Goal: Find specific page/section: Find specific page/section

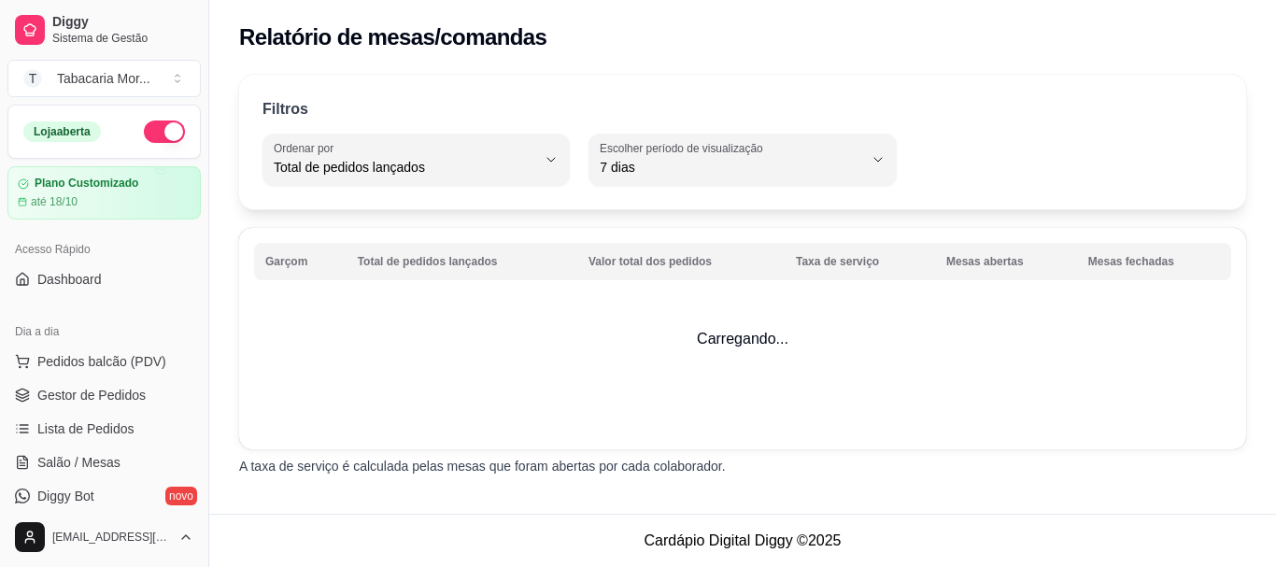
select select "TOTAL_OF_ORDERS"
select select "7"
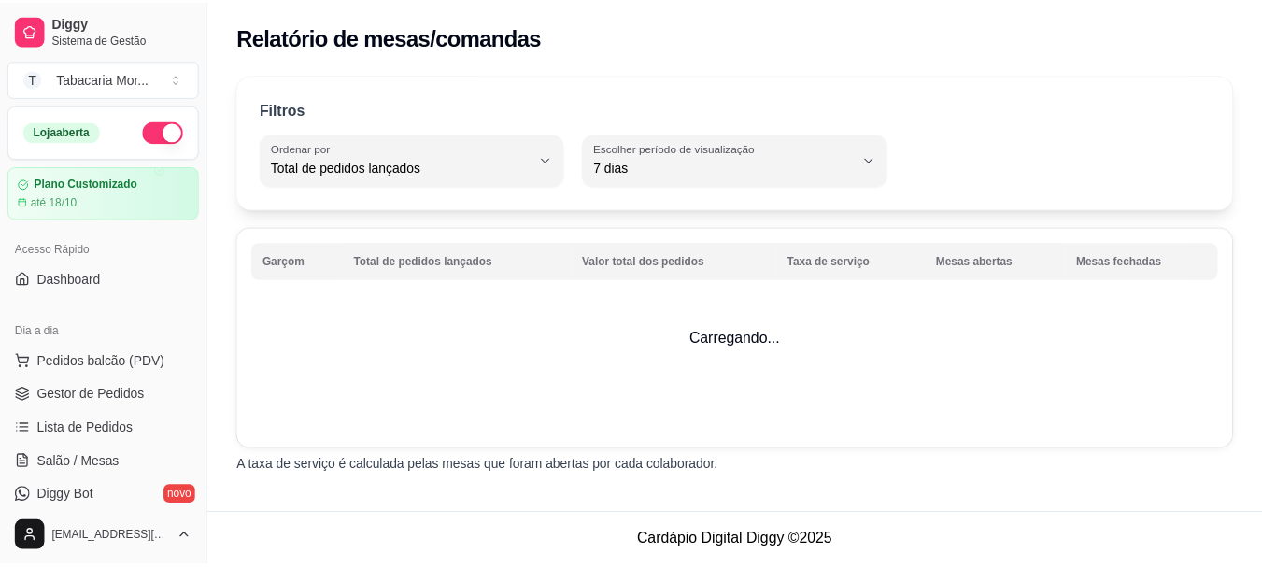
scroll to position [497, 0]
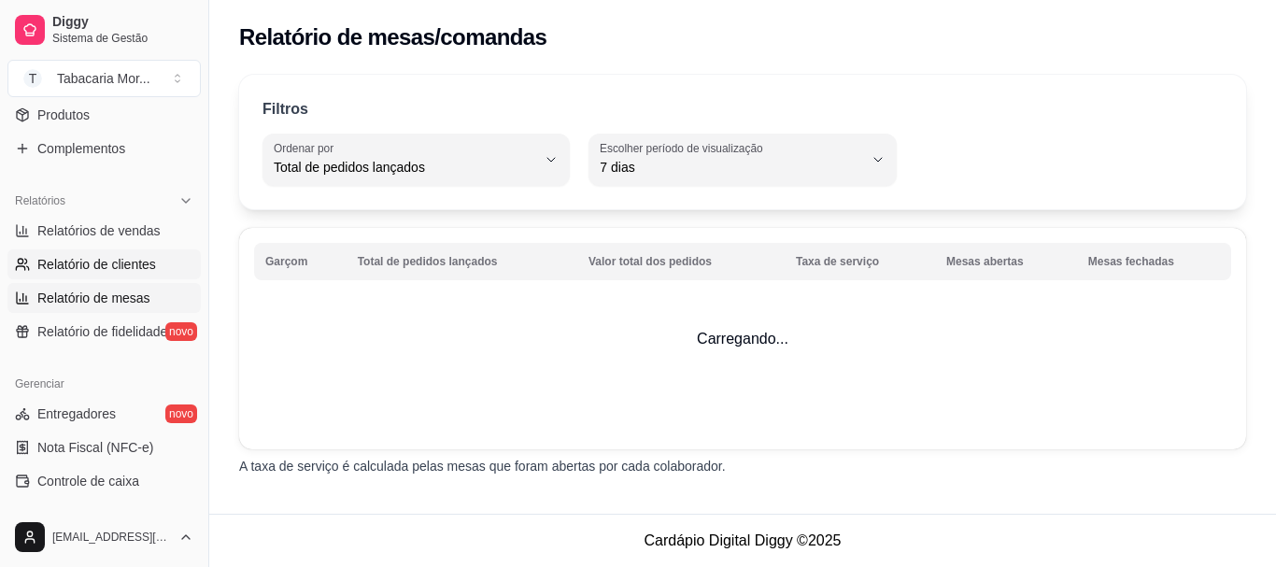
click at [75, 263] on span "Relatório de clientes" at bounding box center [96, 264] width 119 height 19
select select "30"
select select "HIGHEST_TOTAL_SPENT_WITH_ORDERS"
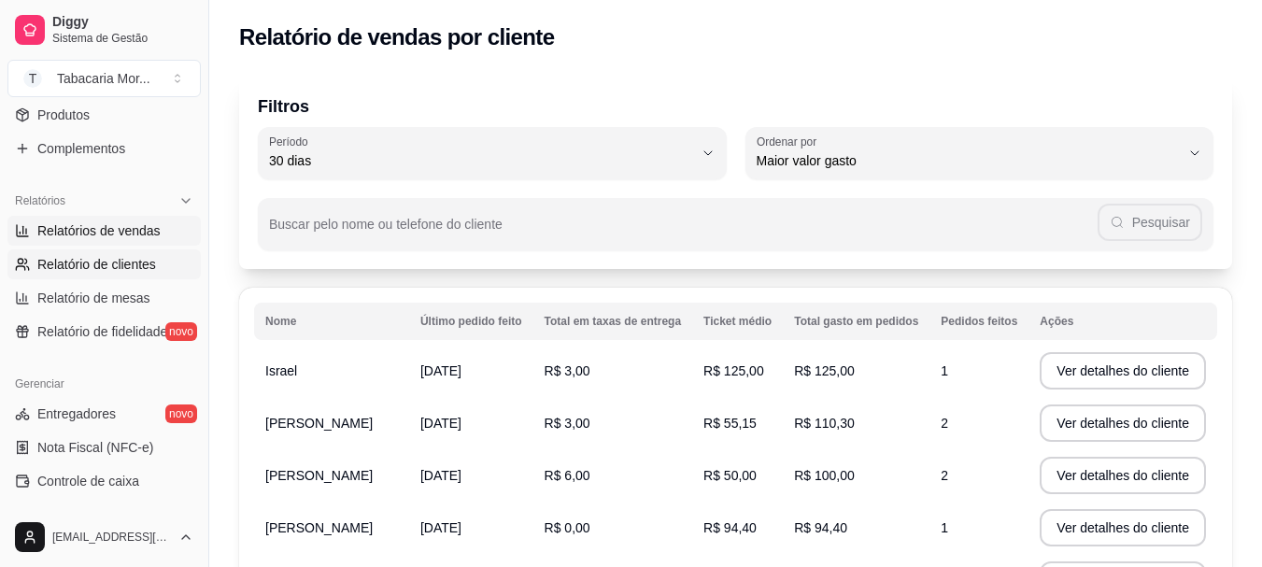
click at [88, 230] on span "Relatórios de vendas" at bounding box center [98, 230] width 123 height 19
select select "ALL"
select select "0"
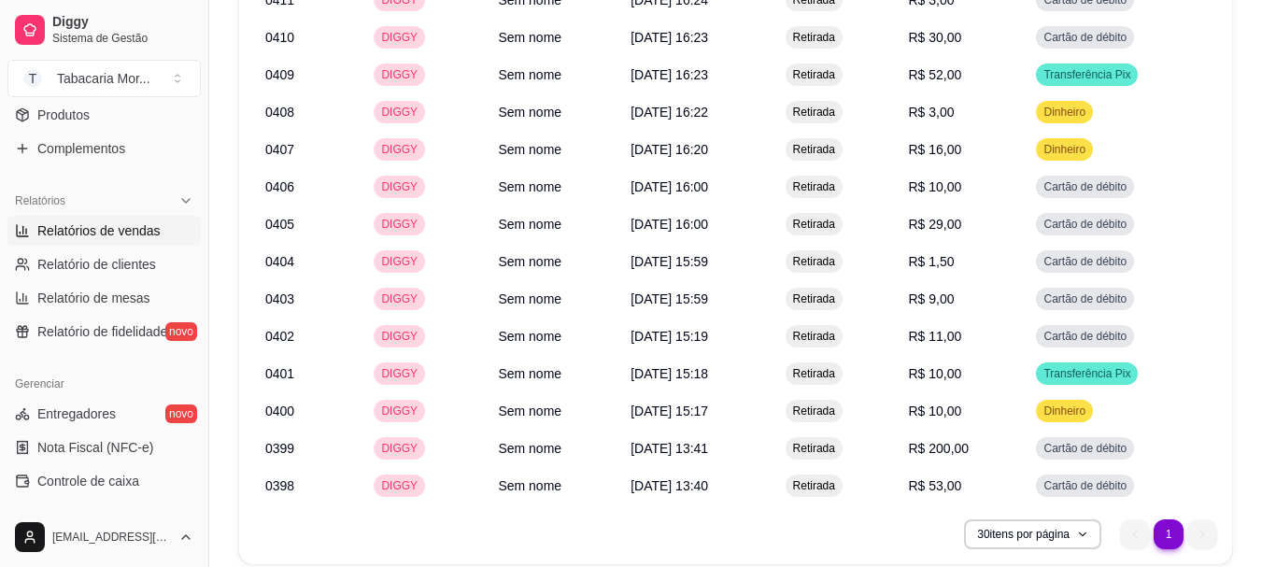
scroll to position [2286, 0]
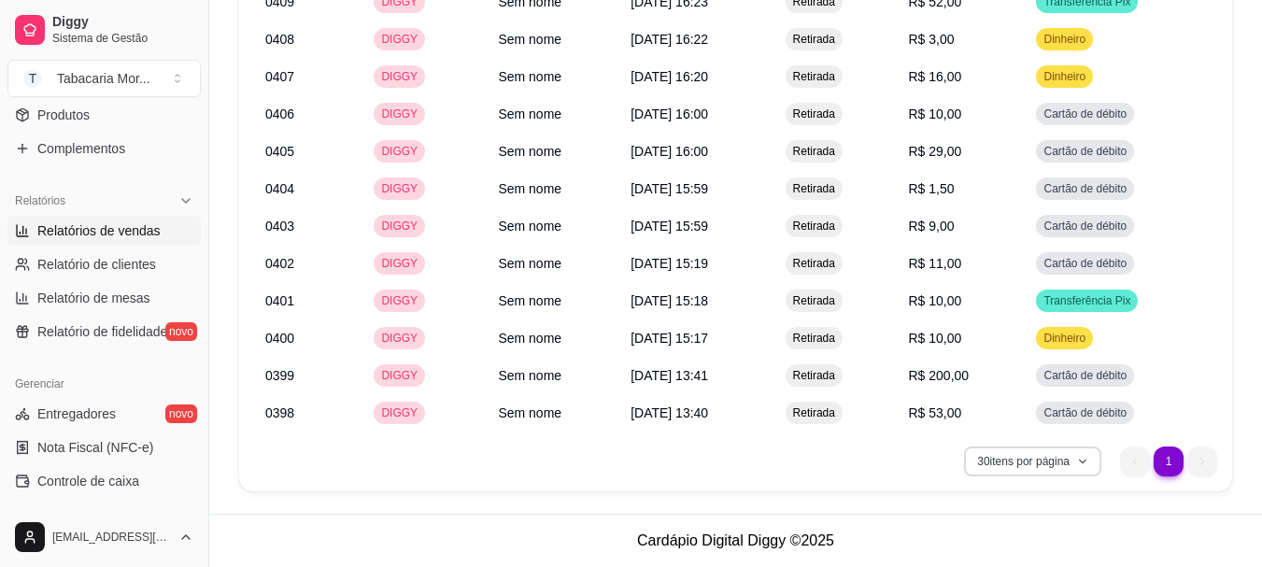
click at [1016, 464] on button "30 itens por página" at bounding box center [1032, 462] width 137 height 30
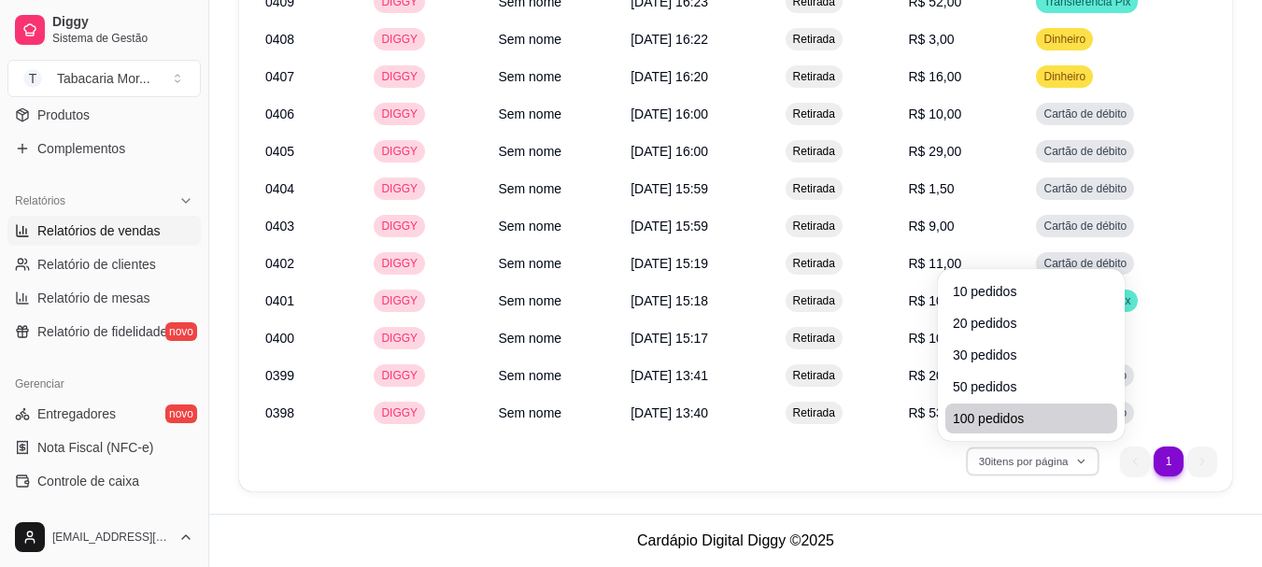
click at [1016, 411] on span "100 pedidos" at bounding box center [1031, 418] width 157 height 19
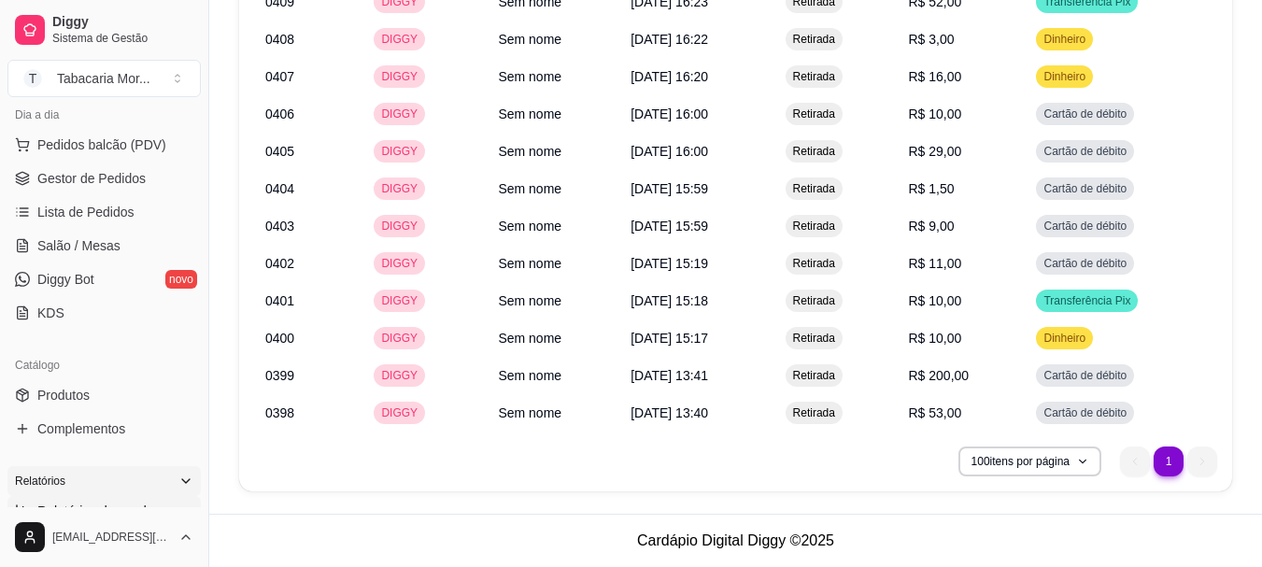
scroll to position [310, 0]
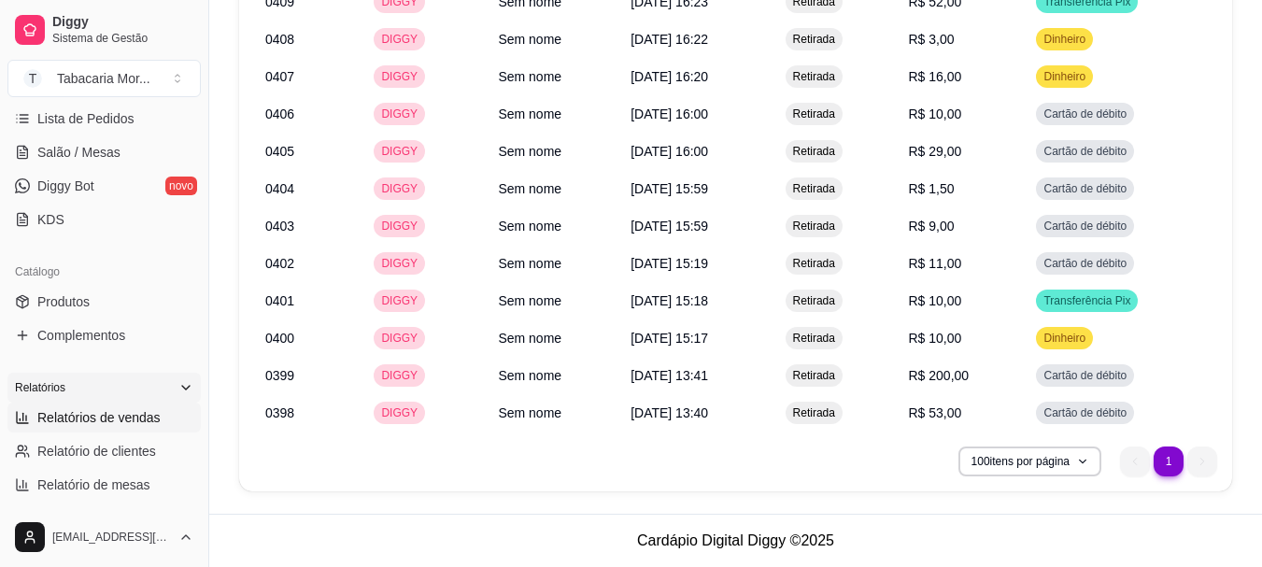
click at [108, 394] on div "Relatórios" at bounding box center [103, 388] width 193 height 30
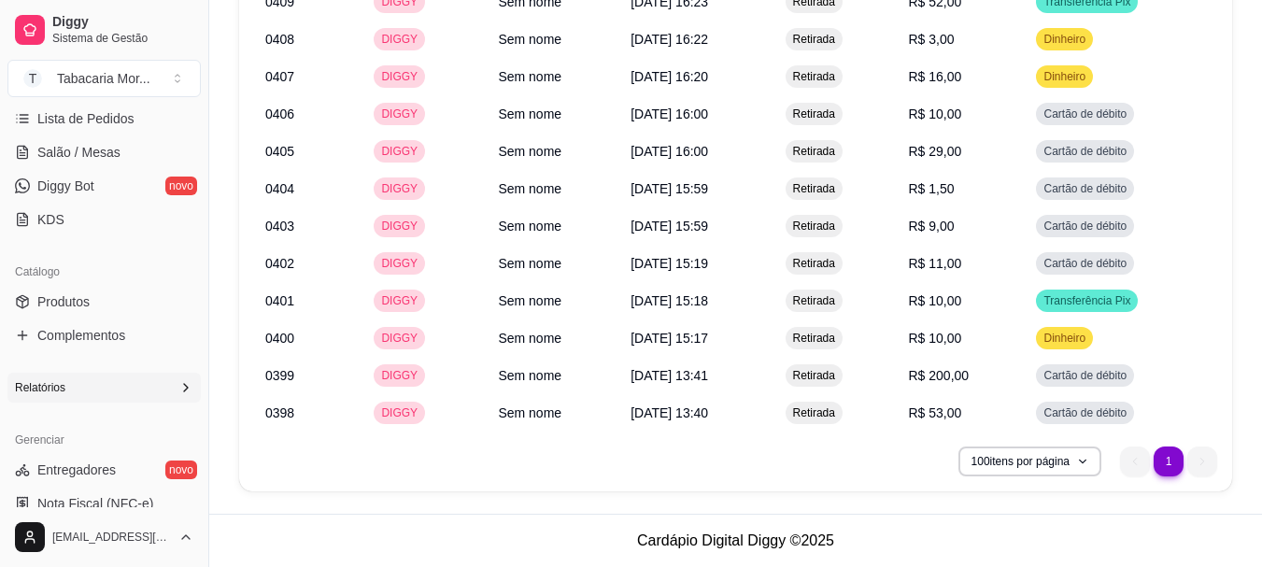
click at [126, 398] on div "Relatórios" at bounding box center [103, 388] width 193 height 30
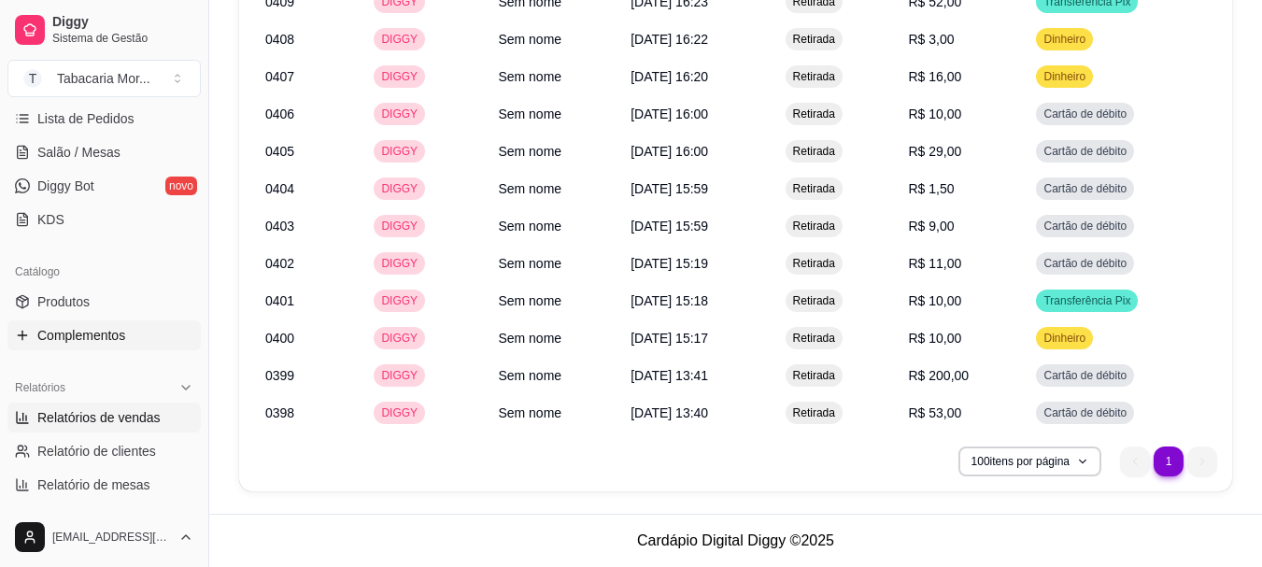
click at [66, 333] on span "Complementos" at bounding box center [81, 335] width 88 height 19
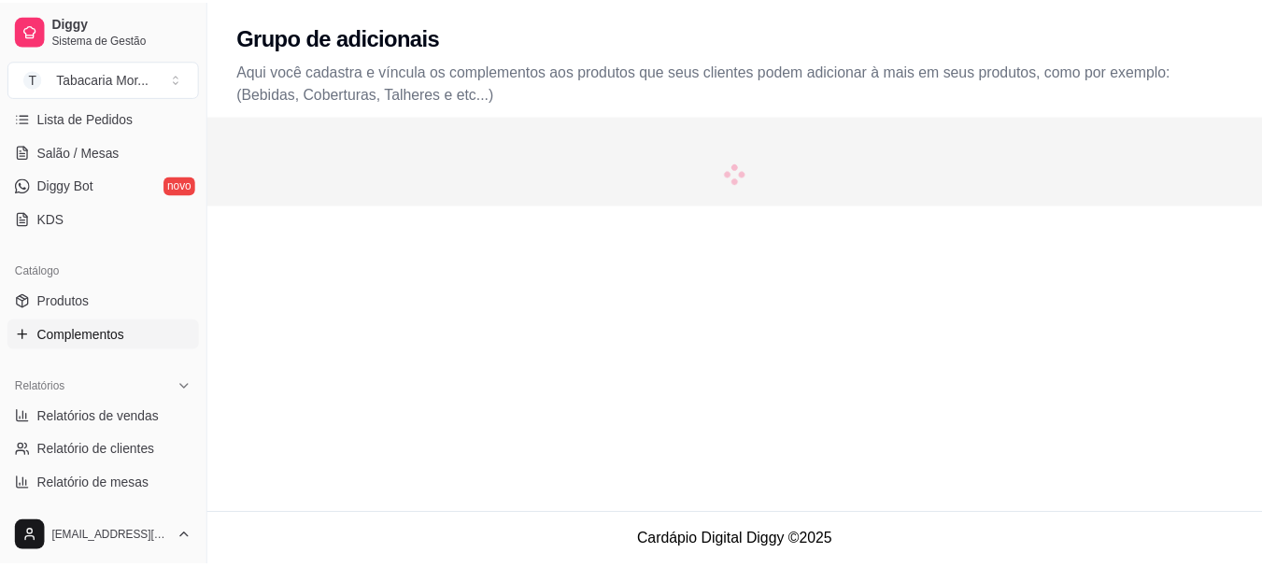
scroll to position [30, 0]
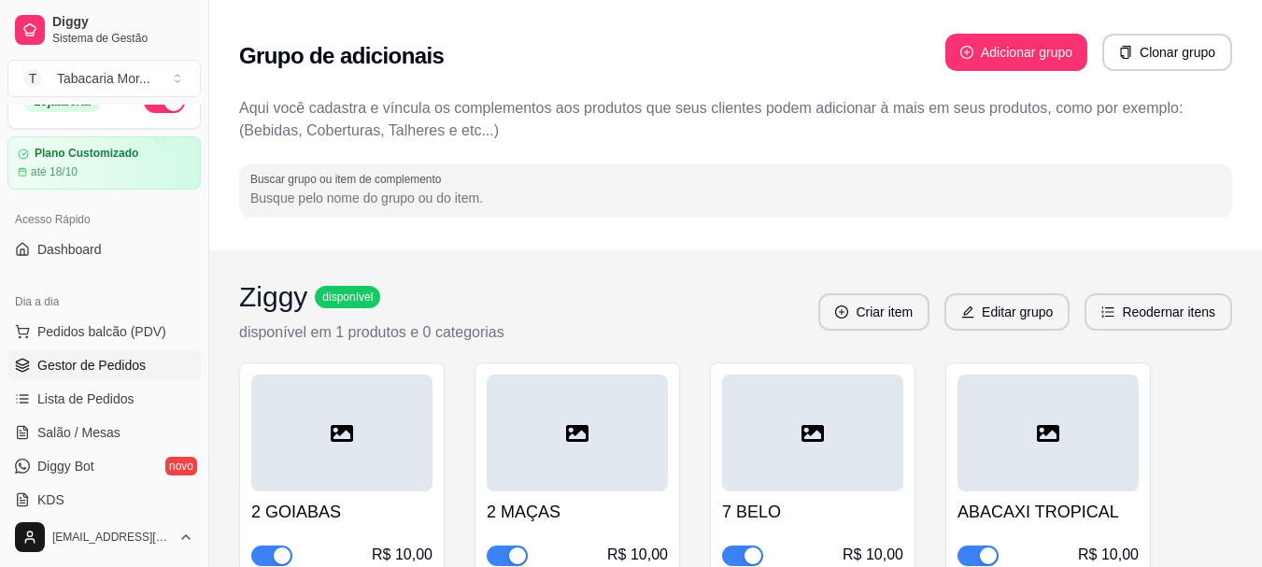
click at [113, 368] on span "Gestor de Pedidos" at bounding box center [91, 365] width 108 height 19
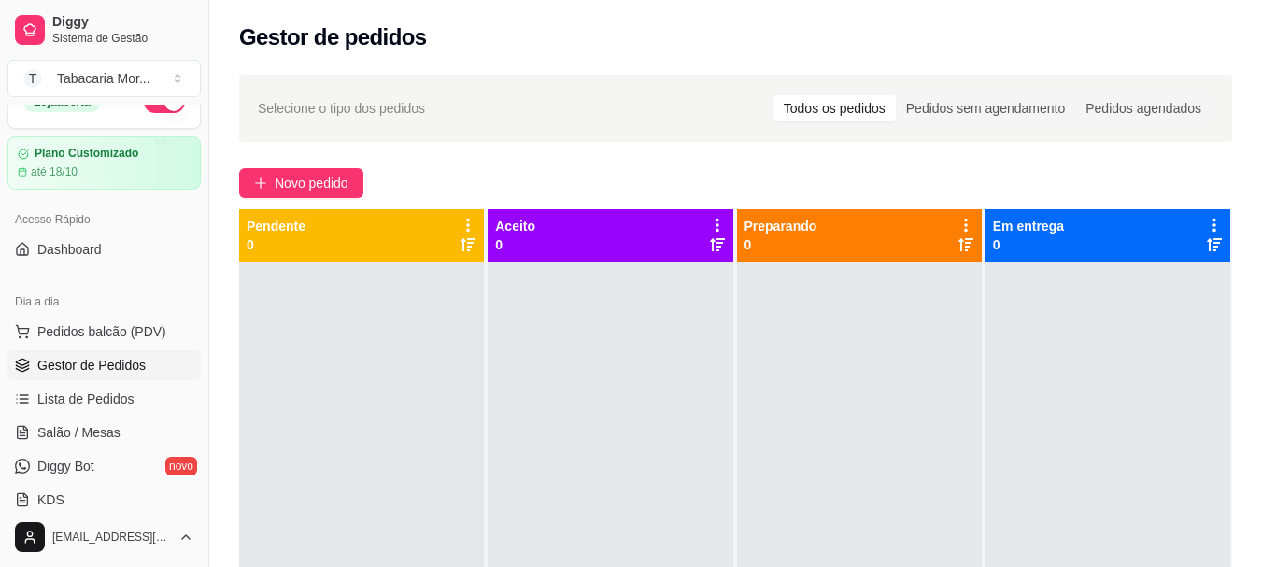
scroll to position [123, 0]
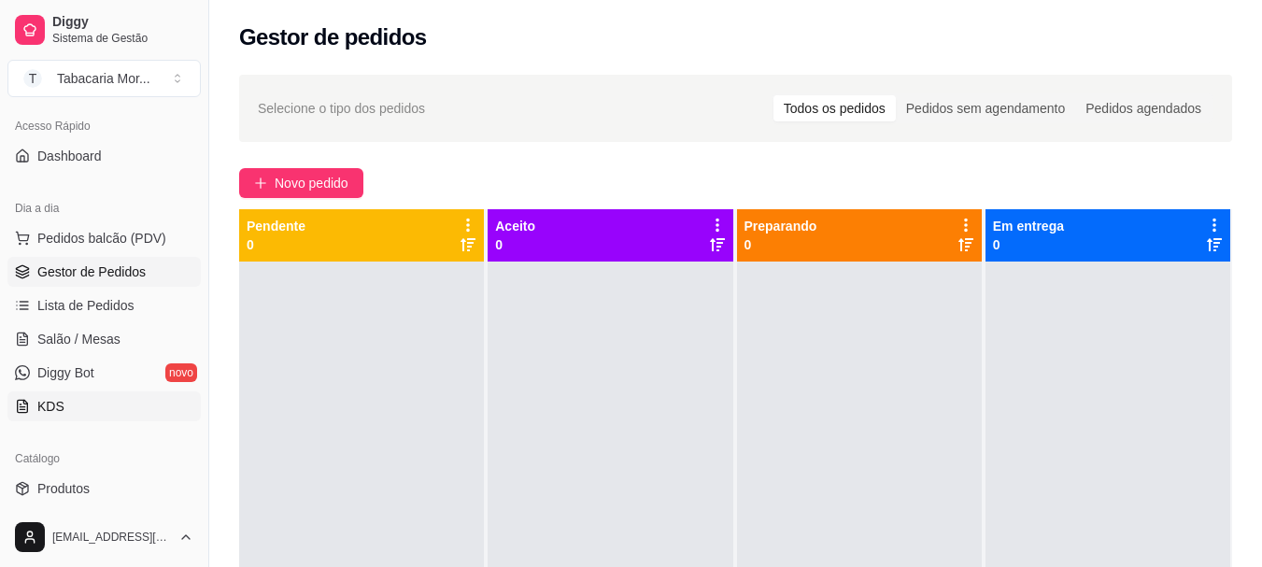
click at [50, 402] on span "KDS" at bounding box center [50, 406] width 27 height 19
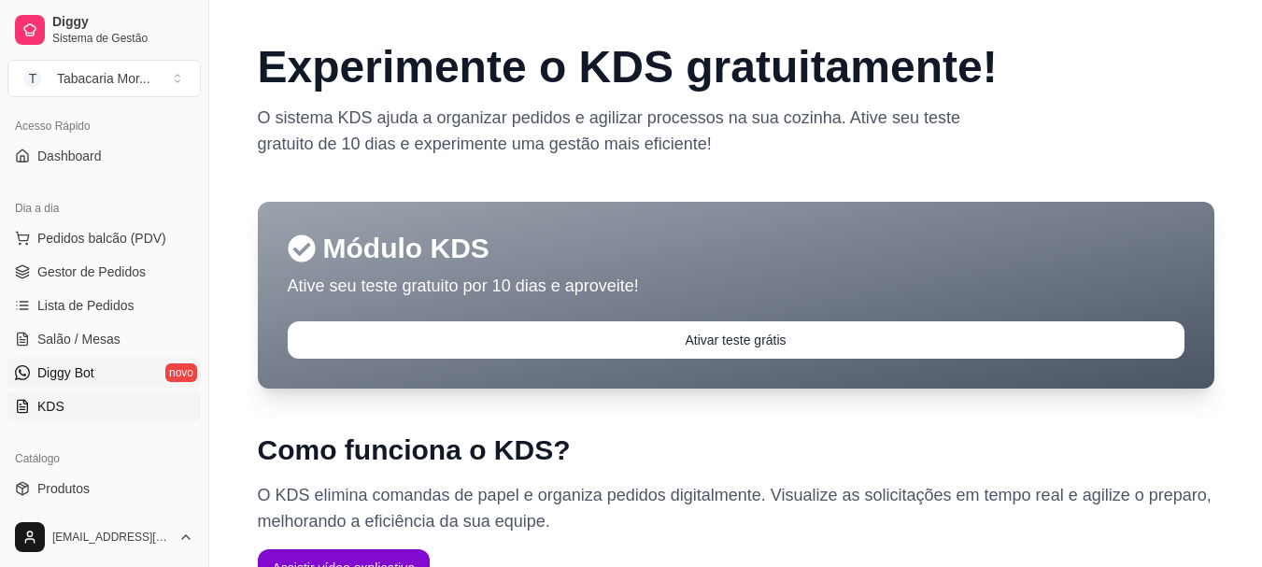
click at [71, 365] on span "Diggy Bot" at bounding box center [65, 372] width 57 height 19
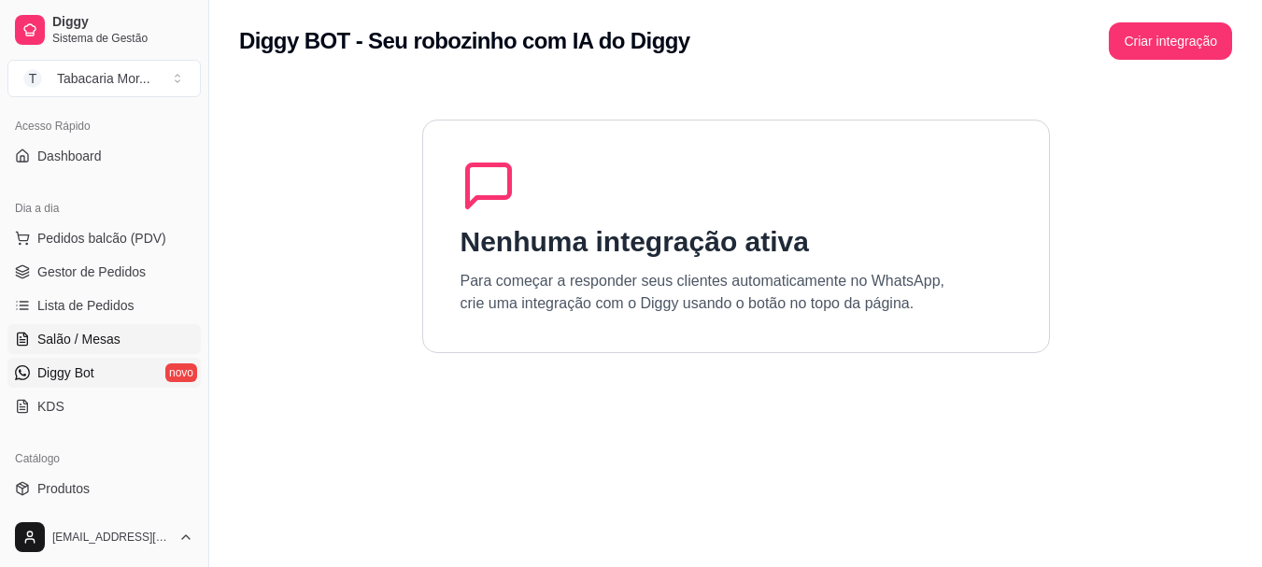
click at [80, 329] on link "Salão / Mesas" at bounding box center [103, 339] width 193 height 30
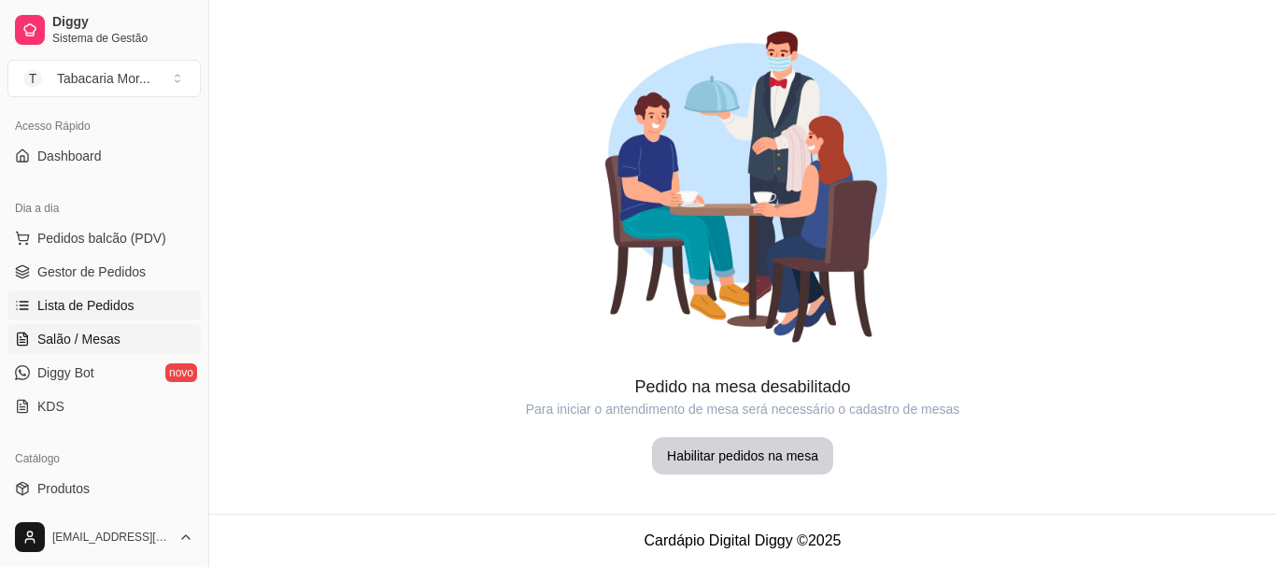
click at [93, 298] on span "Lista de Pedidos" at bounding box center [85, 305] width 97 height 19
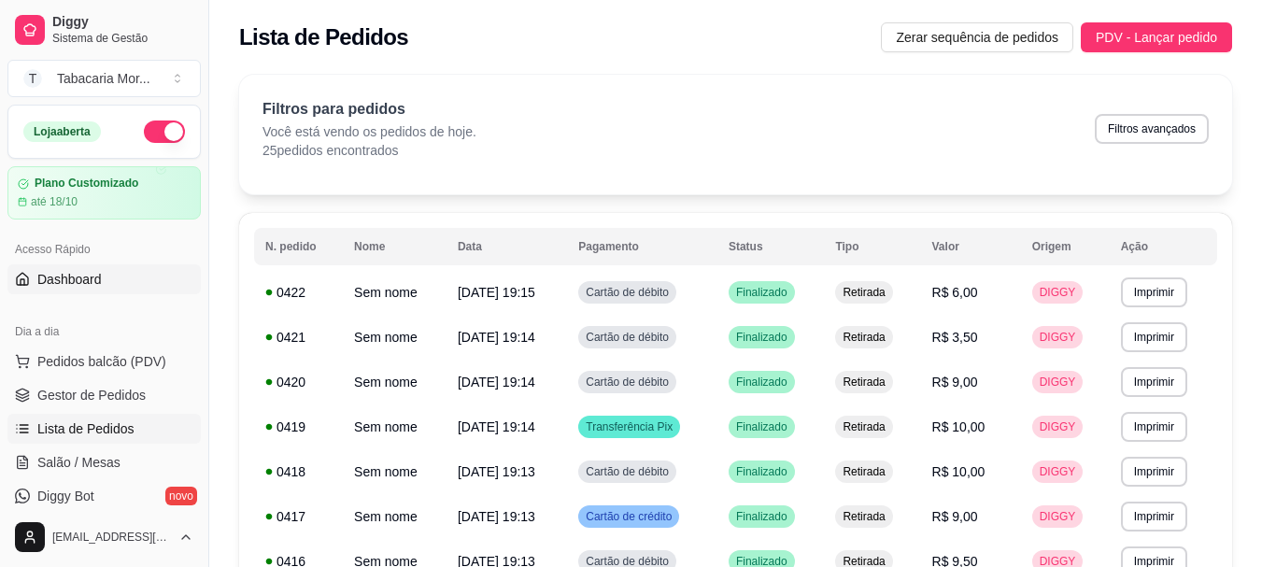
click at [100, 271] on span "Dashboard" at bounding box center [69, 279] width 64 height 19
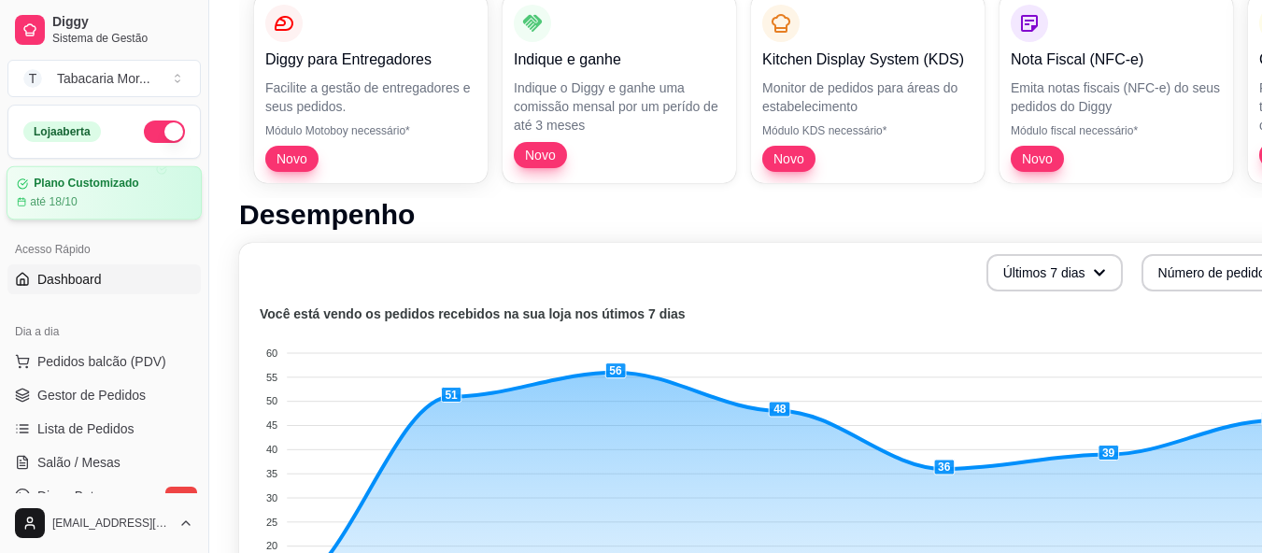
scroll to position [190, 0]
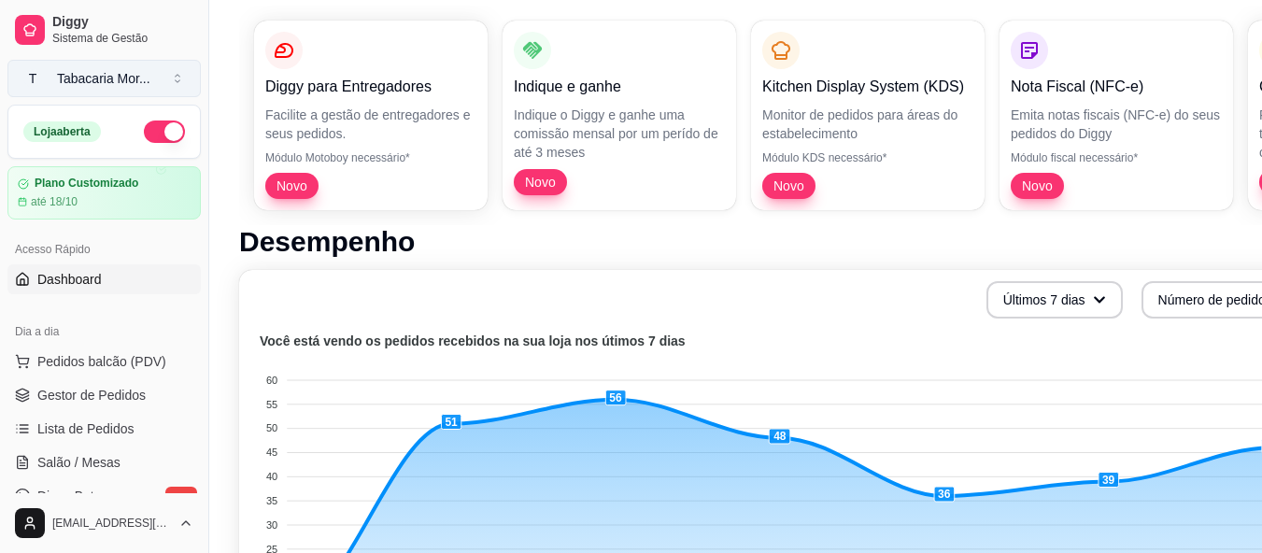
click at [173, 78] on button "T Tabacaria Mor ..." at bounding box center [103, 78] width 193 height 37
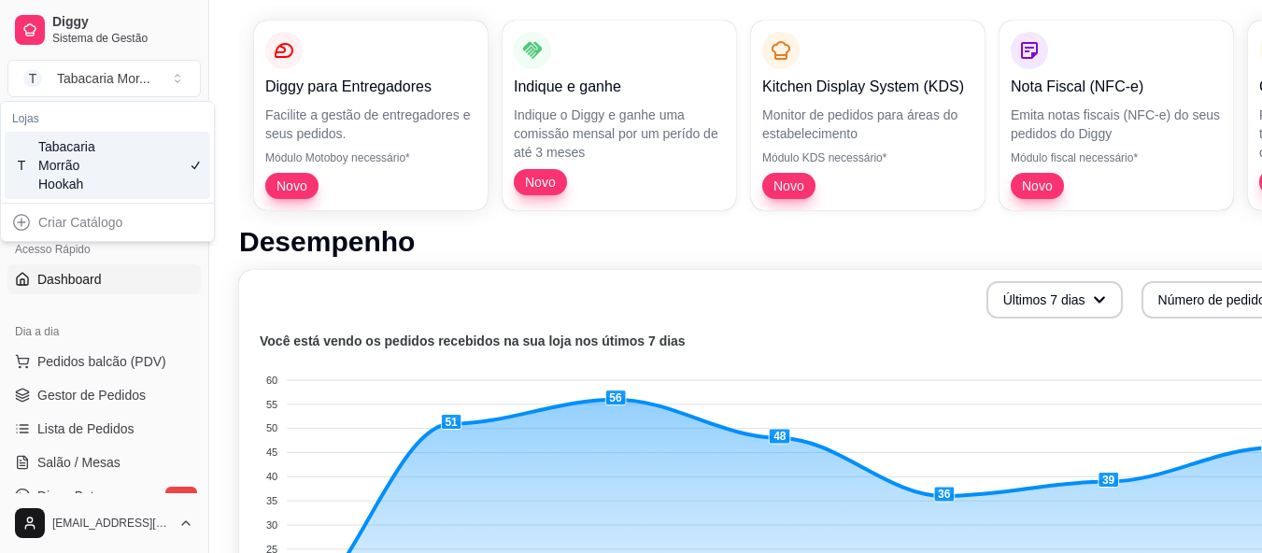
click at [256, 281] on div "Últimos 7 dias Número de pedidos" at bounding box center [779, 299] width 1059 height 37
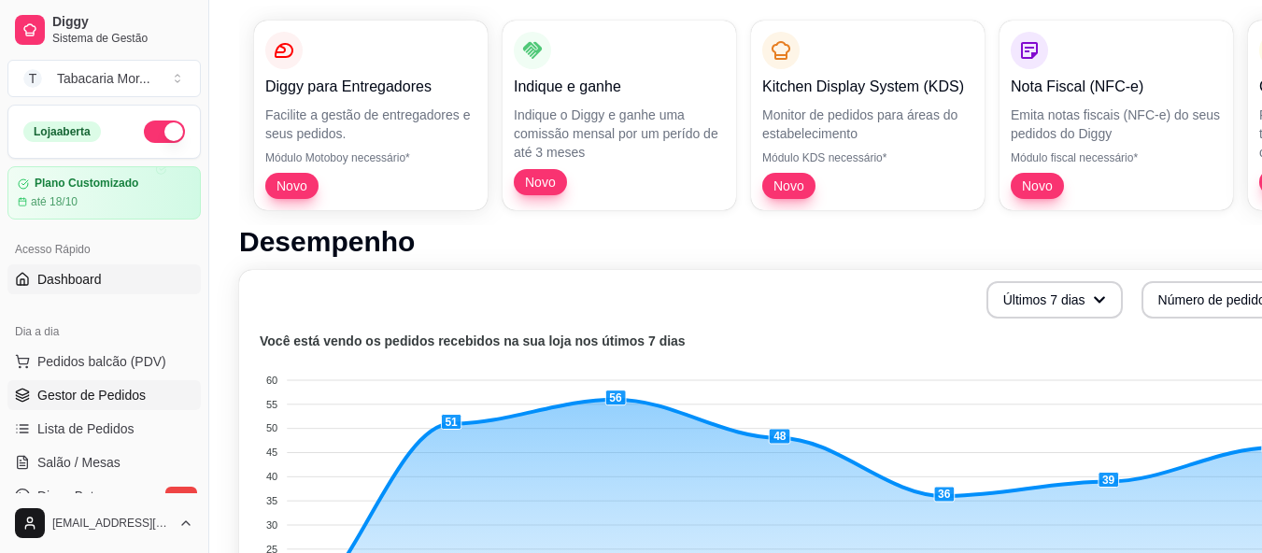
click at [79, 402] on span "Gestor de Pedidos" at bounding box center [91, 395] width 108 height 19
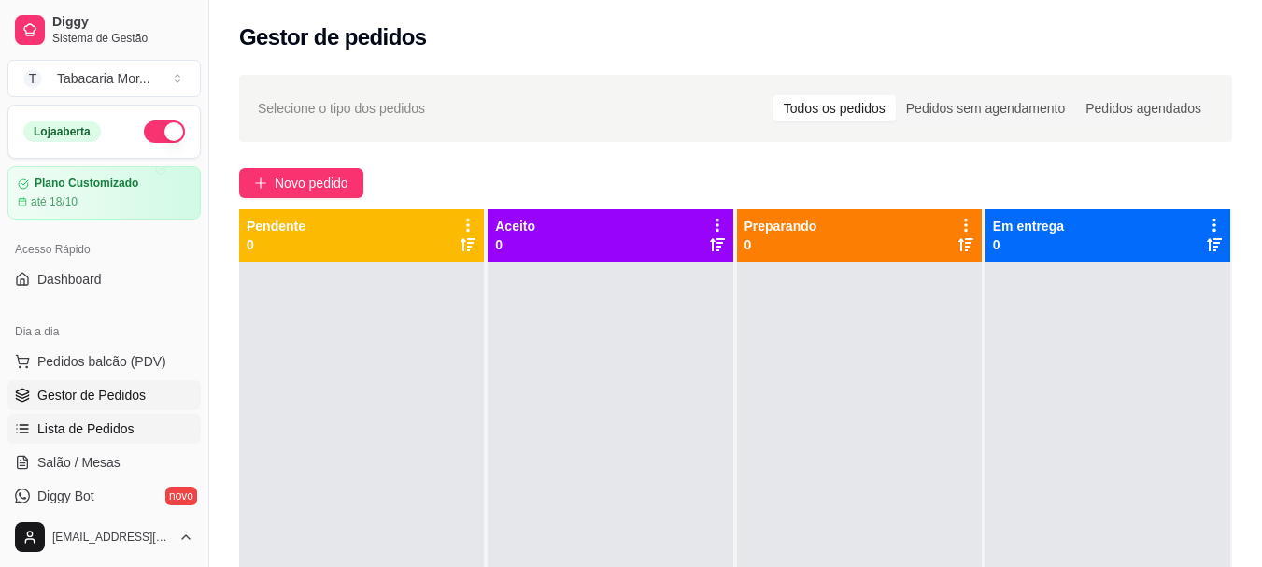
click at [68, 422] on span "Lista de Pedidos" at bounding box center [85, 428] width 97 height 19
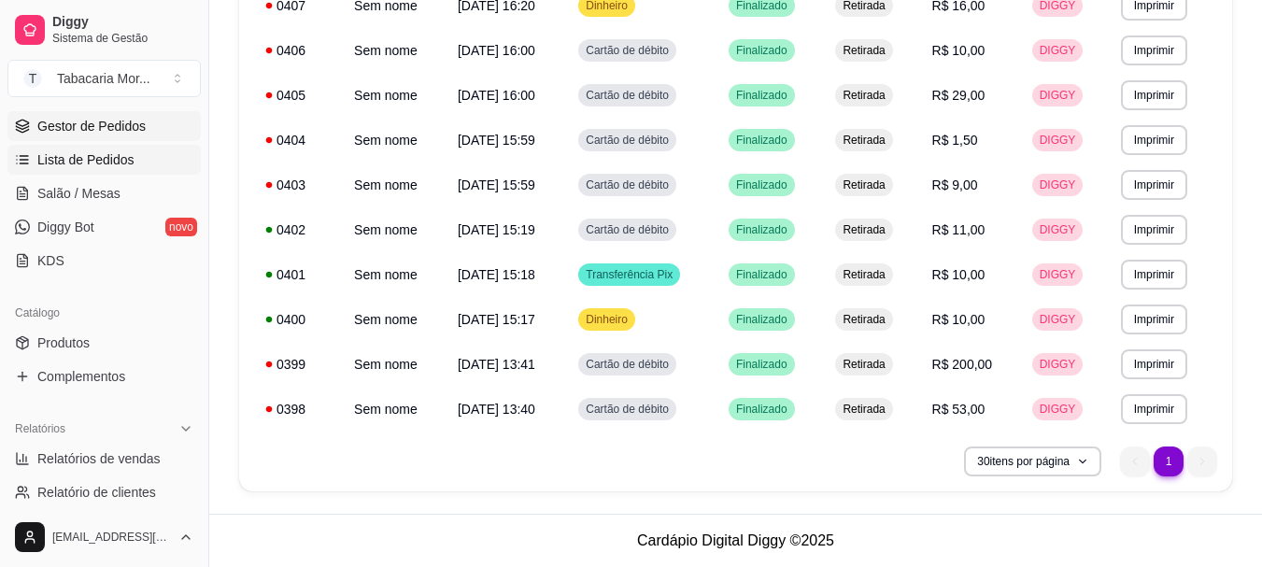
scroll to position [280, 0]
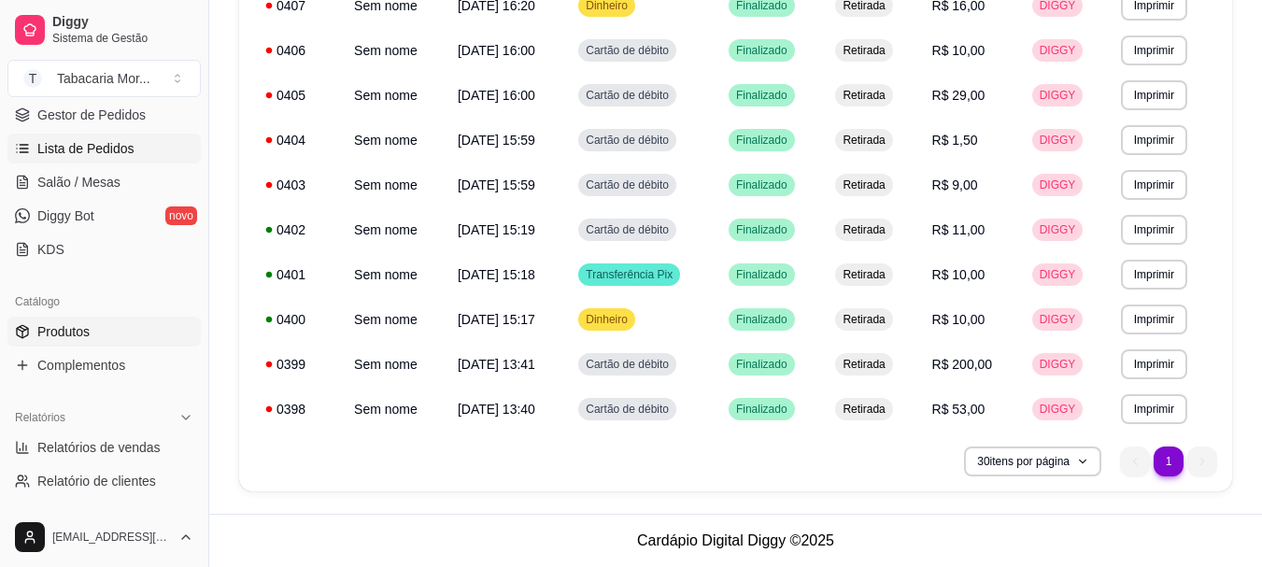
click at [64, 327] on span "Produtos" at bounding box center [63, 331] width 52 height 19
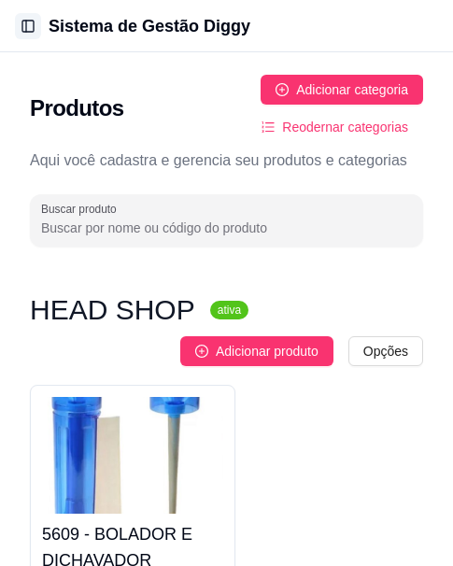
click at [24, 16] on button "Toggle Sidebar" at bounding box center [28, 26] width 26 height 26
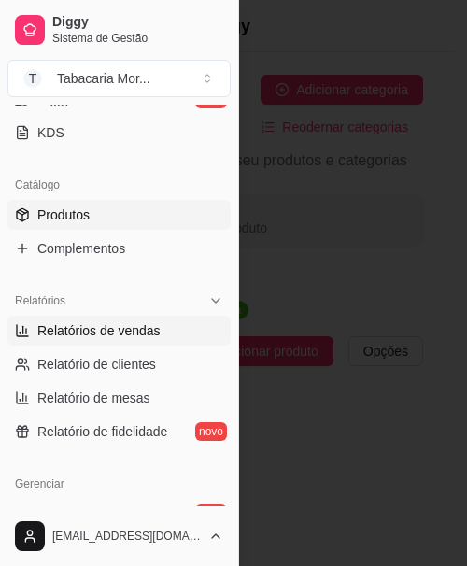
scroll to position [467, 0]
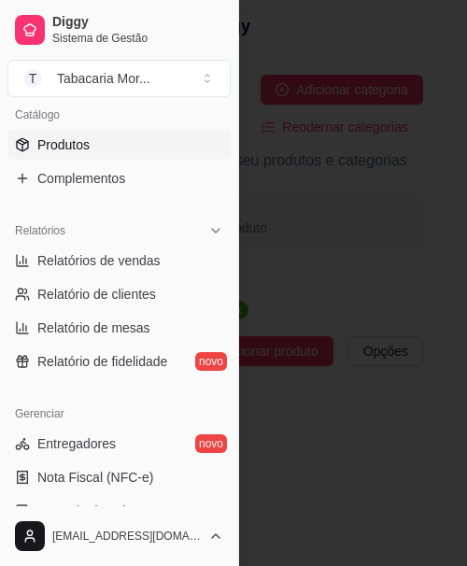
click at [124, 134] on link "Produtos" at bounding box center [118, 145] width 223 height 30
click at [67, 149] on span "Produtos" at bounding box center [63, 144] width 52 height 19
click at [67, 145] on span "Produtos" at bounding box center [63, 144] width 52 height 19
click at [333, 198] on div at bounding box center [233, 283] width 467 height 566
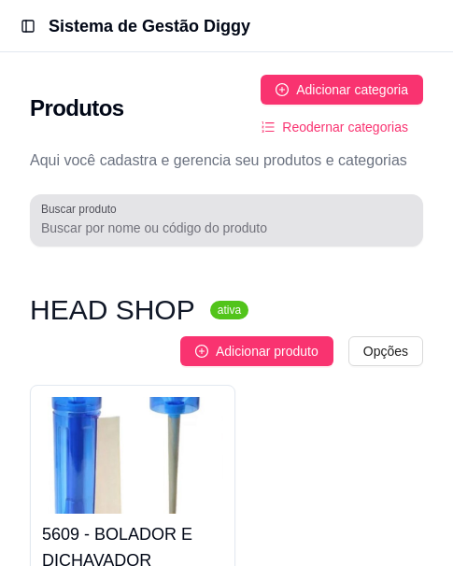
click at [174, 210] on div at bounding box center [226, 220] width 371 height 37
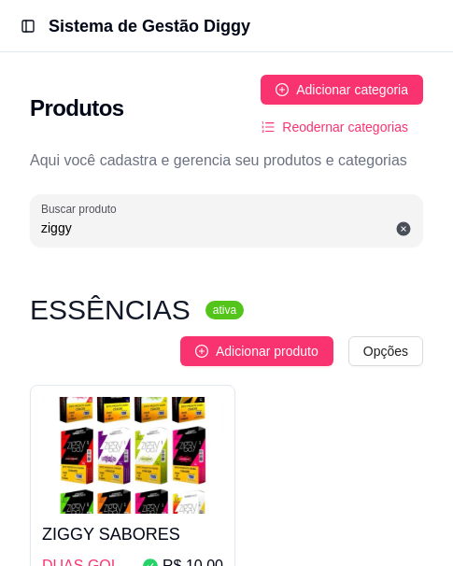
type input "ziggy"
click at [111, 506] on img at bounding box center [132, 455] width 181 height 117
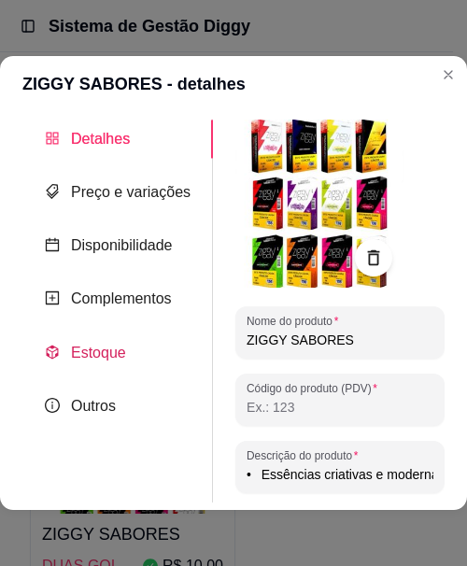
click at [108, 350] on span "Estoque" at bounding box center [98, 353] width 55 height 16
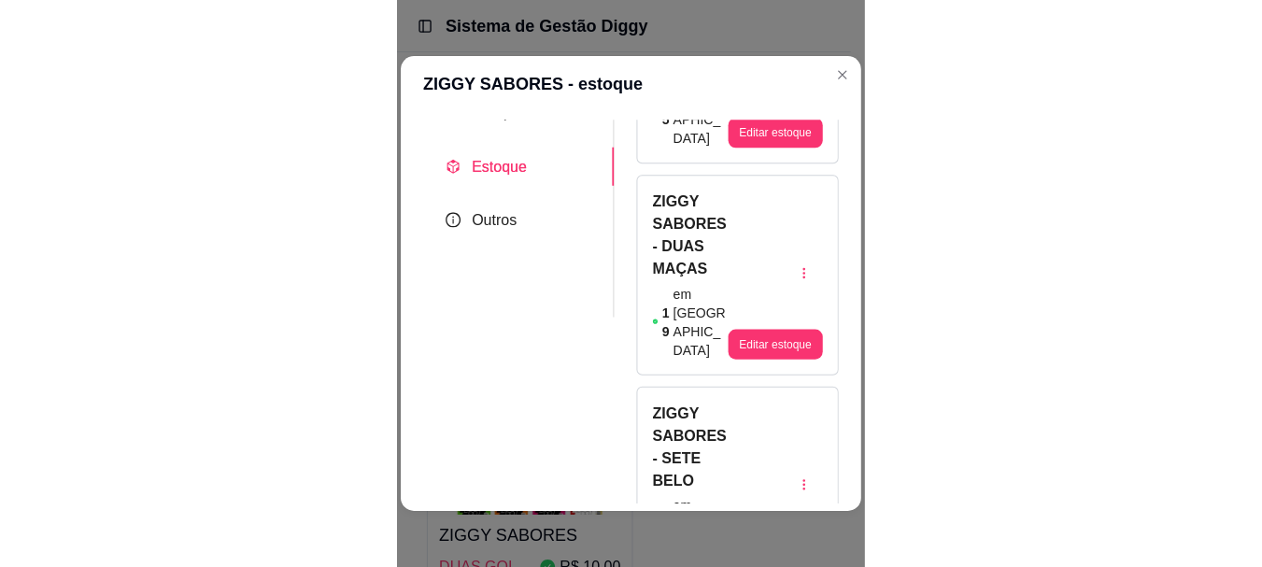
scroll to position [187, 0]
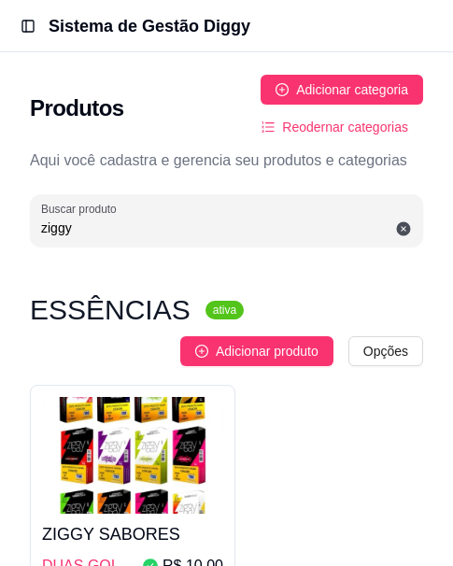
click at [369, 35] on div "Sistema de Gestão Diggy" at bounding box center [244, 26] width 390 height 26
